Goal: Task Accomplishment & Management: Manage account settings

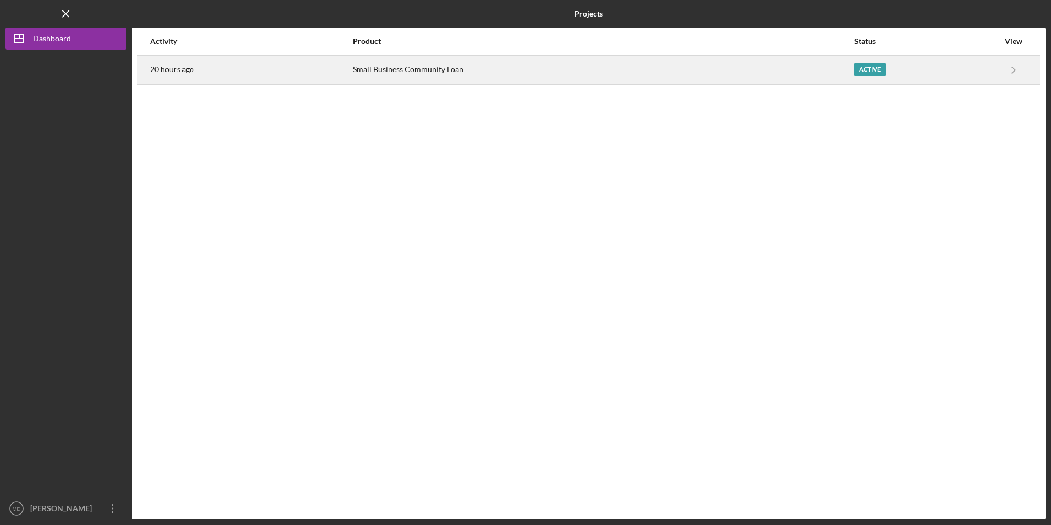
click at [350, 75] on div "20 hours ago" at bounding box center [251, 69] width 202 height 27
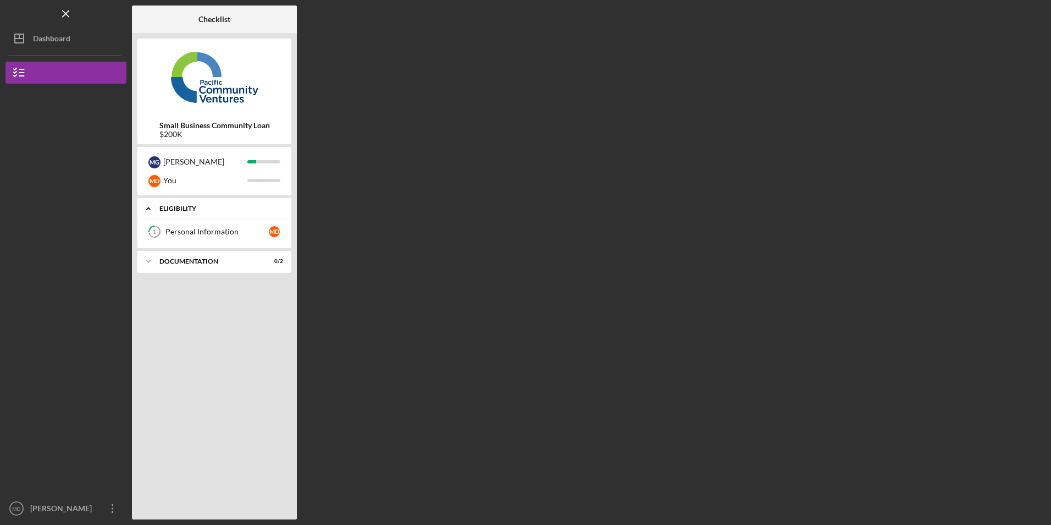
click at [178, 220] on div "Icon/Expander Eligibility 0 / 1" at bounding box center [214, 208] width 154 height 23
click at [181, 237] on div "Icon/Expander Documentation 0 / 2" at bounding box center [214, 233] width 154 height 22
click at [191, 213] on div "Icon/Expander Eligibility 0 / 1" at bounding box center [214, 208] width 154 height 22
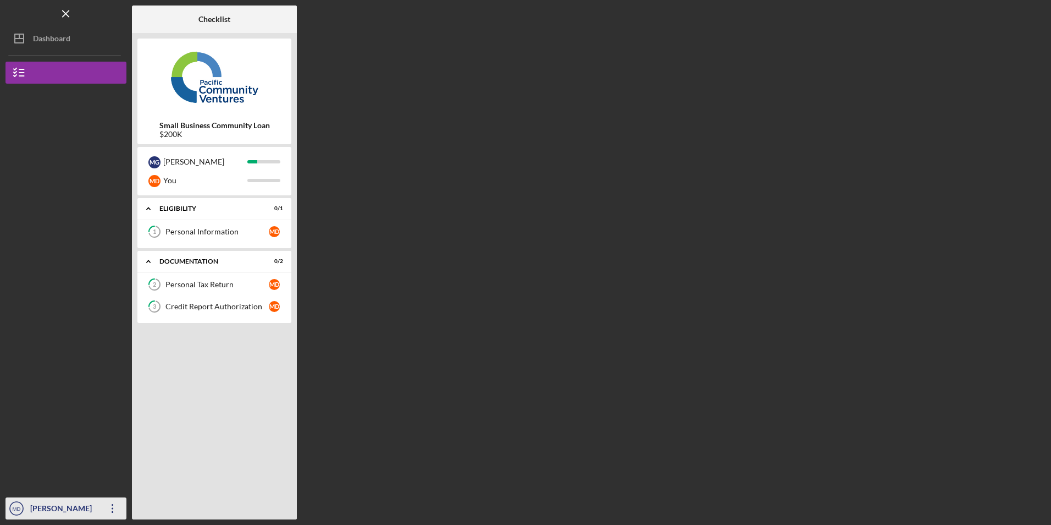
click at [114, 506] on icon "Icon/Overflow" at bounding box center [112, 507] width 27 height 27
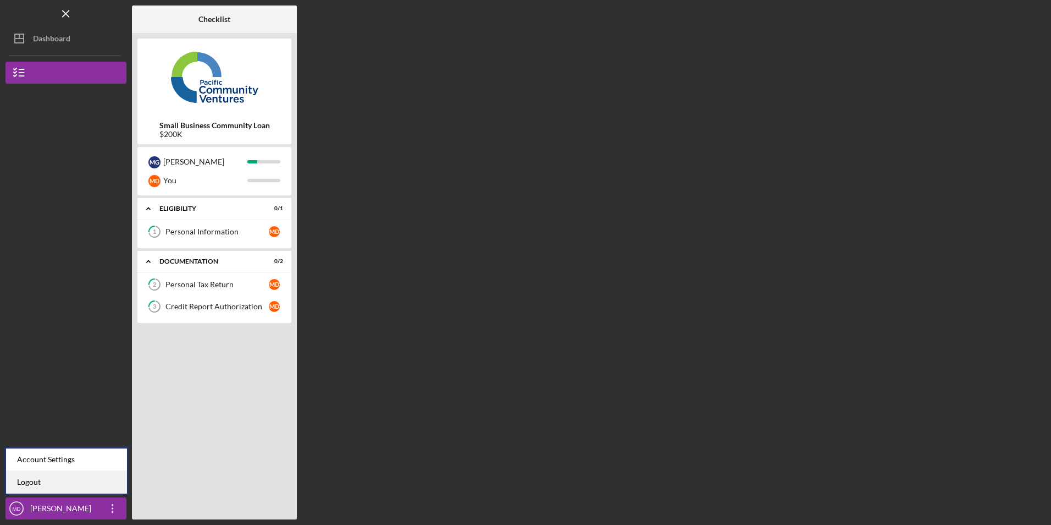
click at [98, 481] on link "Logout" at bounding box center [66, 482] width 121 height 23
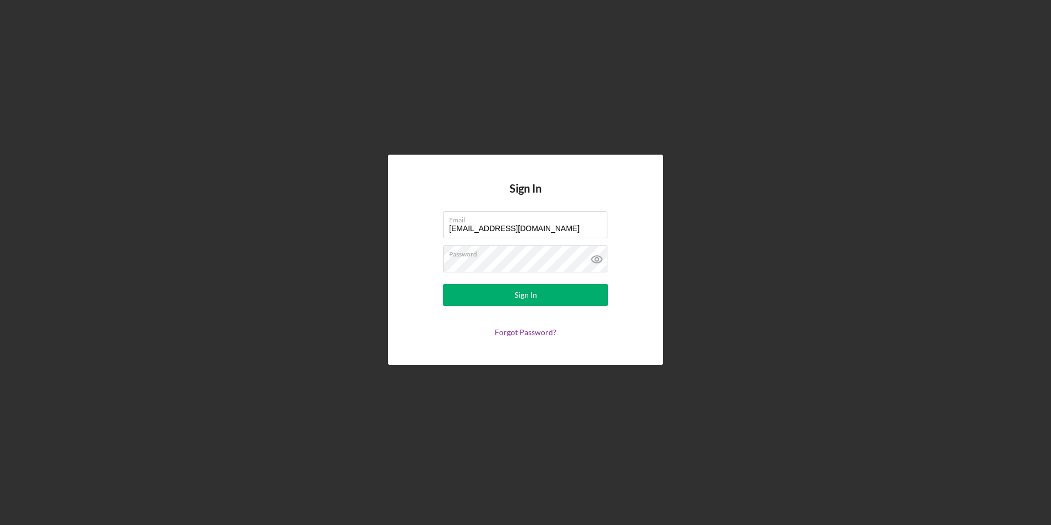
drag, startPoint x: 548, startPoint y: 228, endPoint x: 346, endPoint y: 199, distance: 203.9
click at [346, 199] on div "Sign In Email [EMAIL_ADDRESS][DOMAIN_NAME] Password Sign In Forgot Password?" at bounding box center [525, 259] width 1040 height 519
type input "[EMAIL_ADDRESS][DOMAIN_NAME]"
click at [488, 290] on button "Sign In" at bounding box center [525, 295] width 165 height 22
